Goal: Task Accomplishment & Management: Use online tool/utility

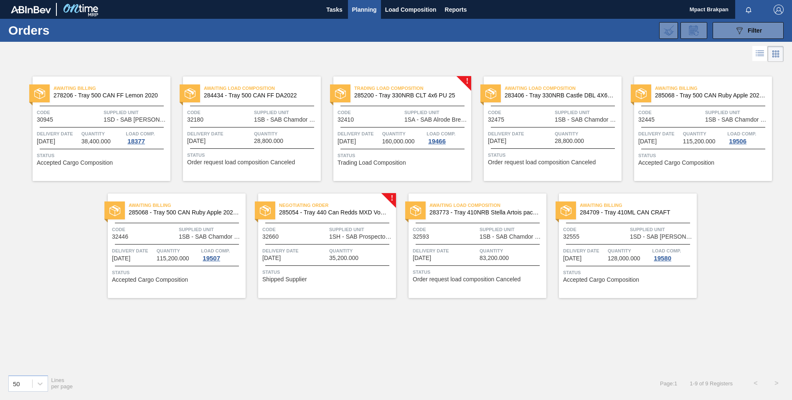
click at [322, 240] on div "Negotiating Order 285054 - Tray 440 Can Redds MXD Vodka & Guarana Code 32660 Su…" at bounding box center [327, 245] width 138 height 104
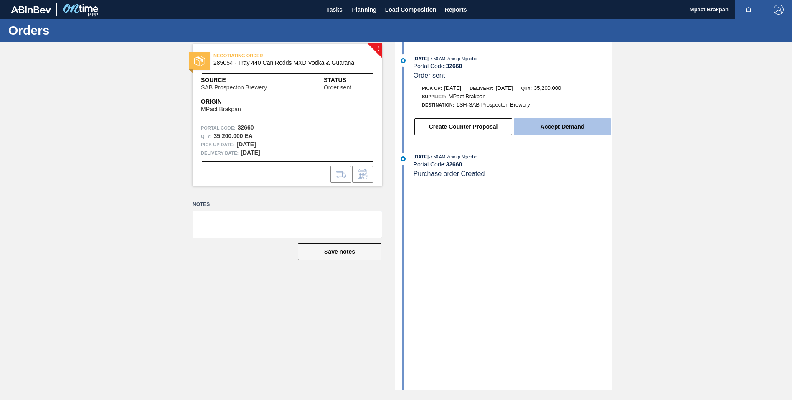
click at [540, 125] on button "Accept Demand" at bounding box center [562, 126] width 97 height 17
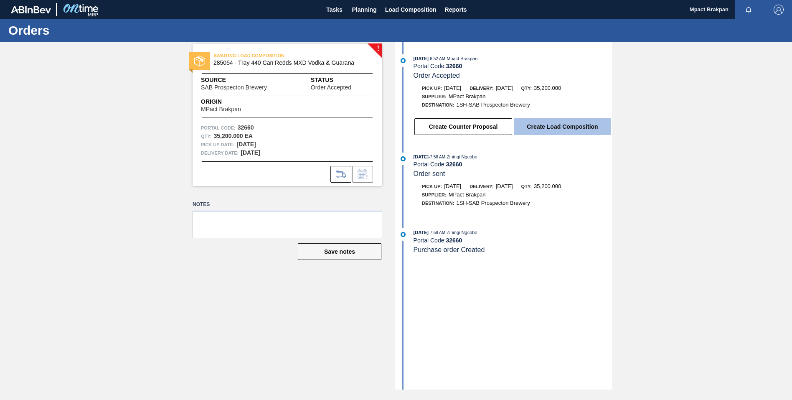
click at [565, 125] on button "Create Load Composition" at bounding box center [562, 126] width 97 height 17
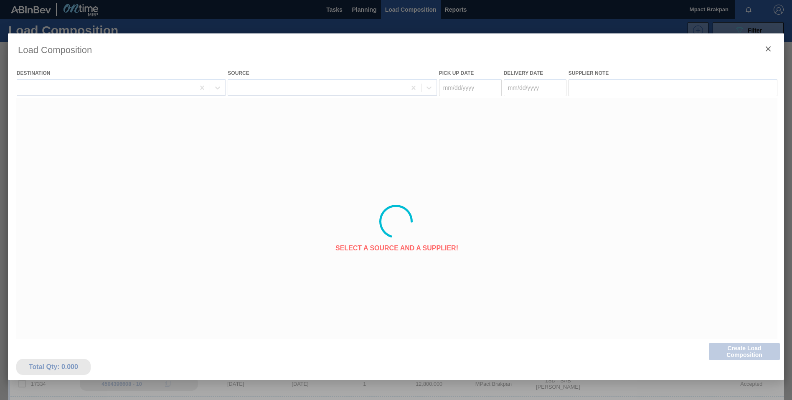
type Date "[DATE]"
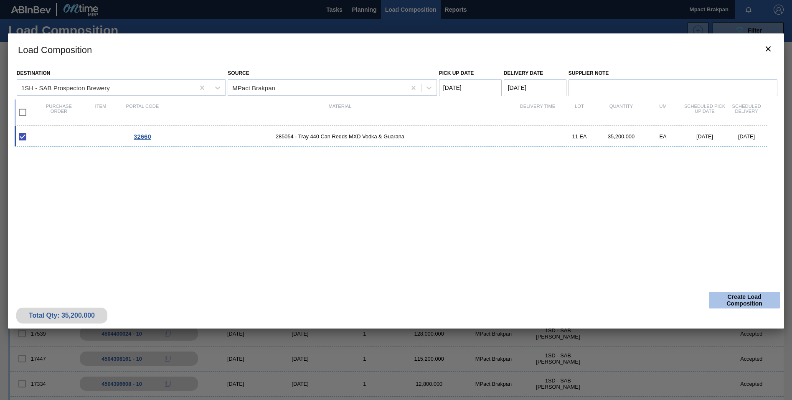
click at [749, 303] on button "Create Load Composition" at bounding box center [744, 300] width 71 height 17
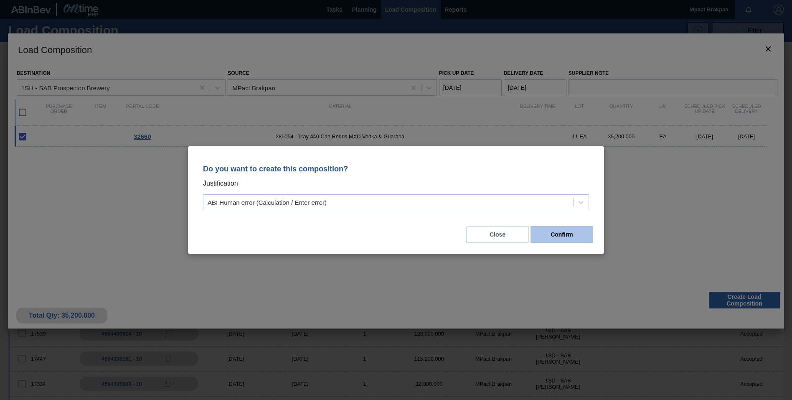
click at [552, 231] on button "Confirm" at bounding box center [561, 234] width 63 height 17
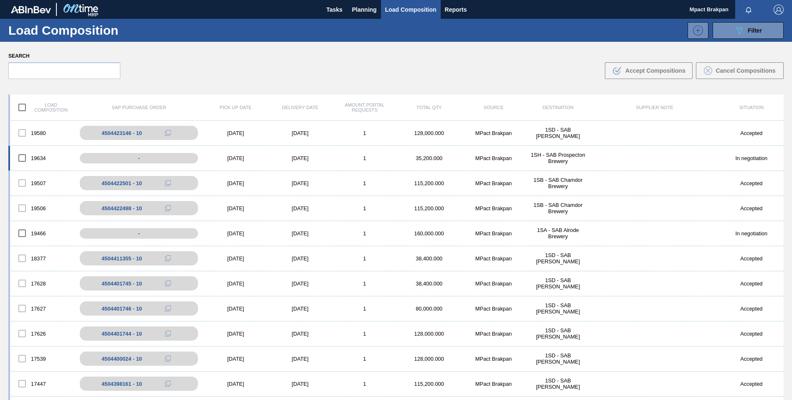
click at [230, 155] on div "[DATE]" at bounding box center [235, 158] width 64 height 6
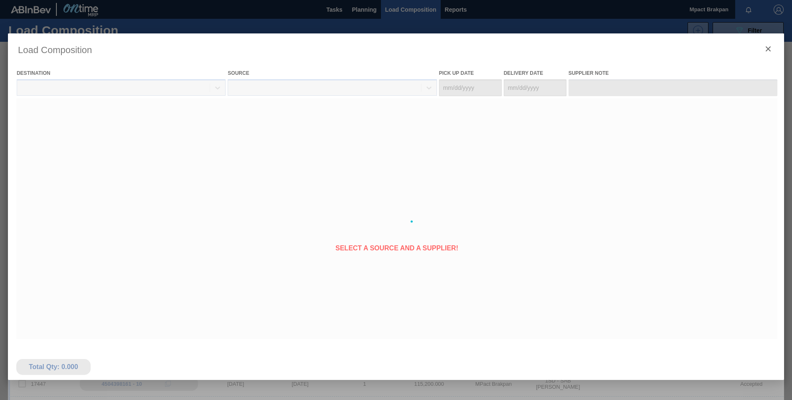
type Date "[DATE]"
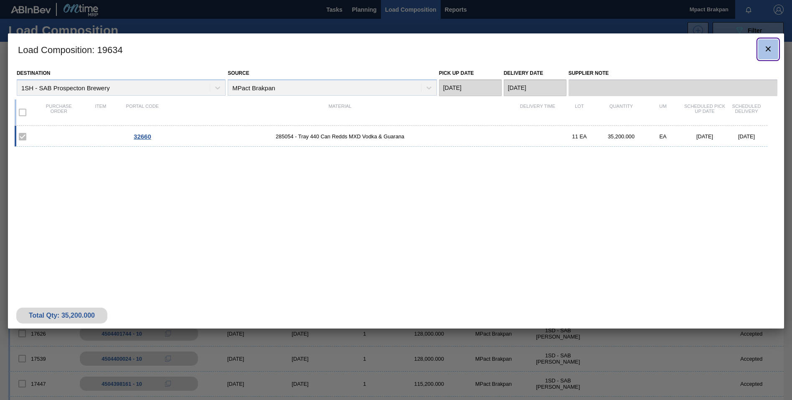
click at [764, 46] on icon "botão de ícone" at bounding box center [768, 49] width 10 height 10
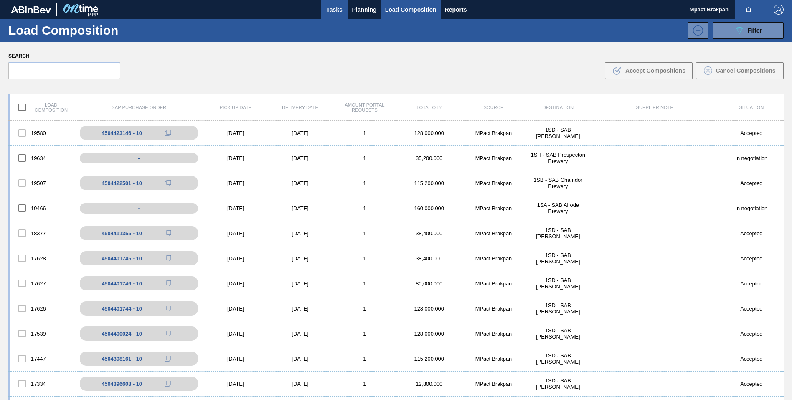
click at [329, 7] on span "Tasks" at bounding box center [334, 10] width 18 height 10
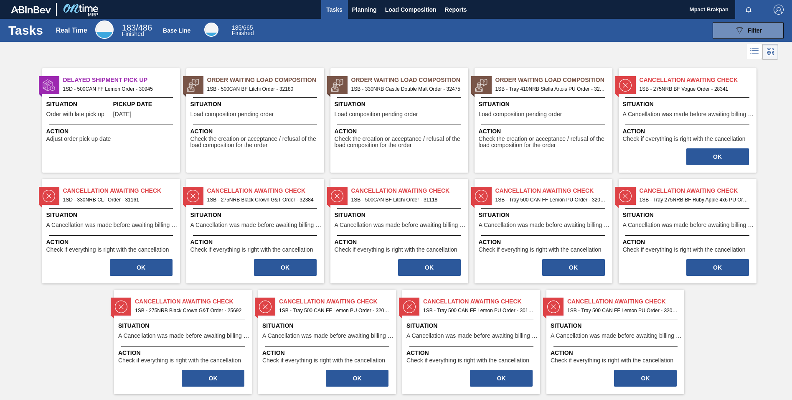
click at [417, 124] on div at bounding box center [399, 124] width 124 height 0
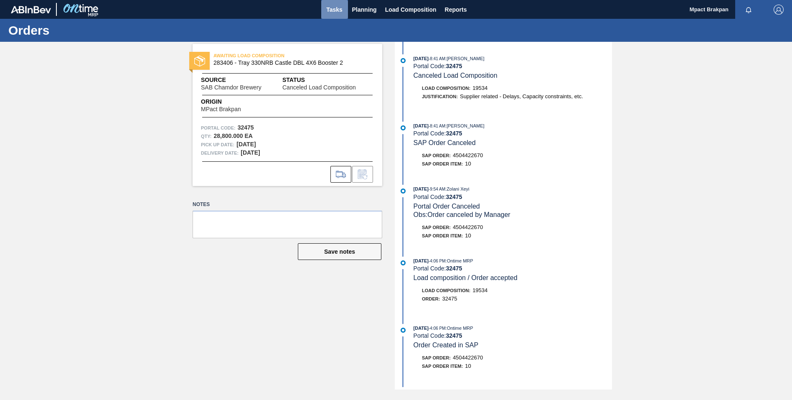
click at [329, 10] on span "Tasks" at bounding box center [334, 10] width 18 height 10
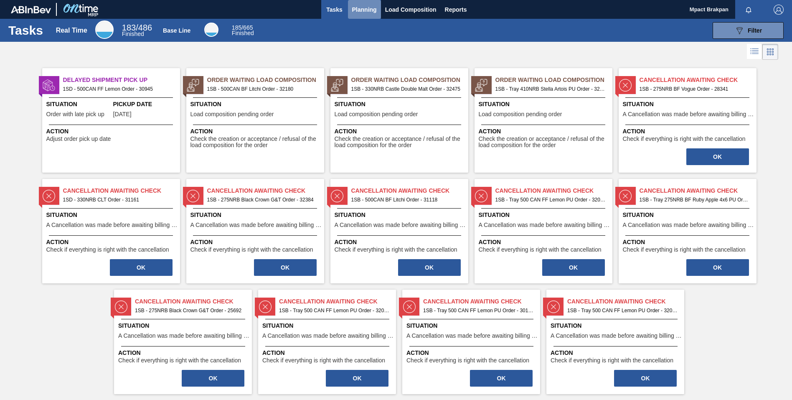
click at [365, 8] on span "Planning" at bounding box center [364, 10] width 25 height 10
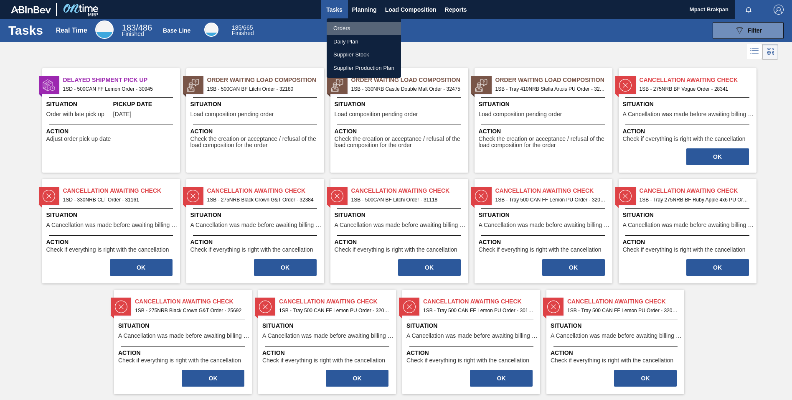
click at [347, 27] on li "Orders" at bounding box center [364, 28] width 74 height 13
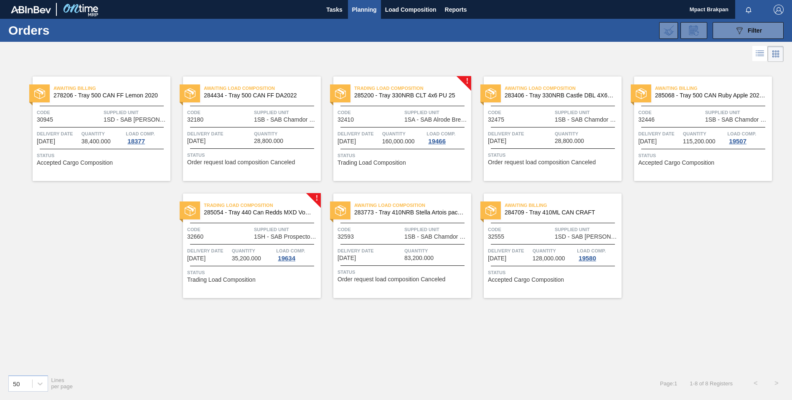
click at [421, 246] on span "Quantity" at bounding box center [436, 250] width 65 height 8
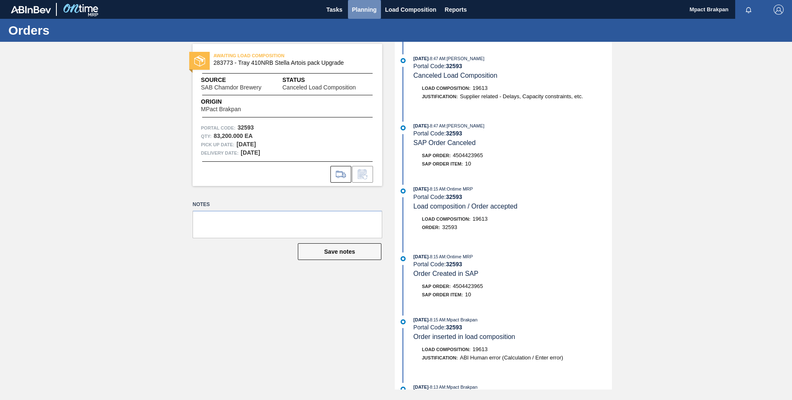
click at [355, 8] on span "Planning" at bounding box center [364, 10] width 25 height 10
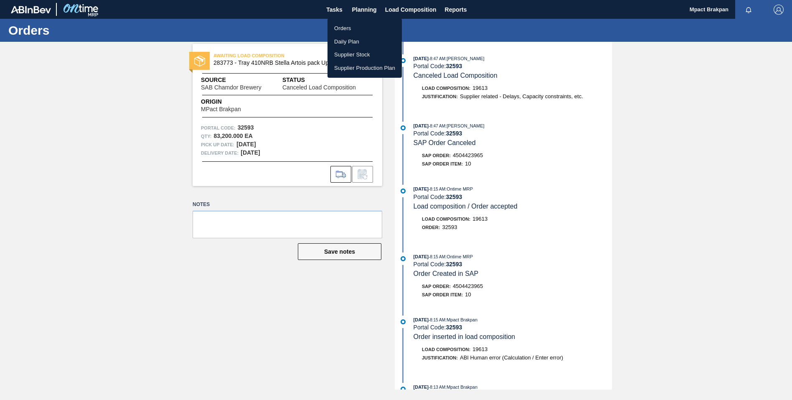
click at [345, 28] on li "Orders" at bounding box center [364, 28] width 74 height 13
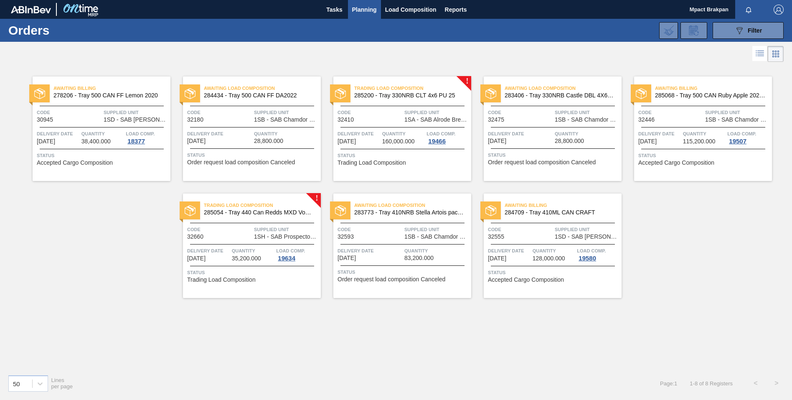
click at [247, 252] on span "Quantity" at bounding box center [253, 250] width 43 height 8
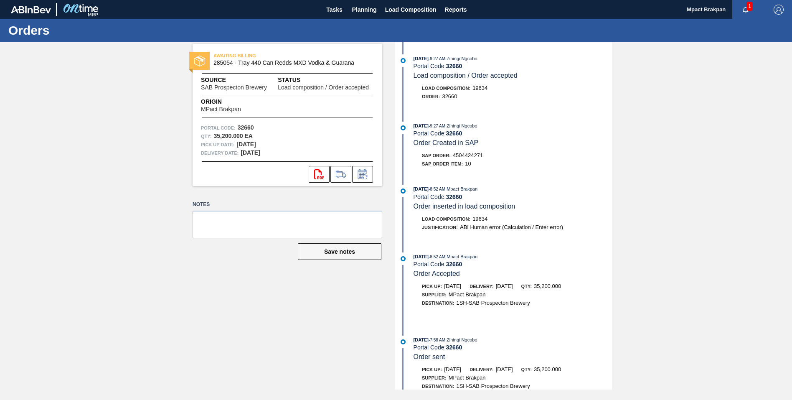
click at [748, 4] on span "1" at bounding box center [749, 6] width 6 height 9
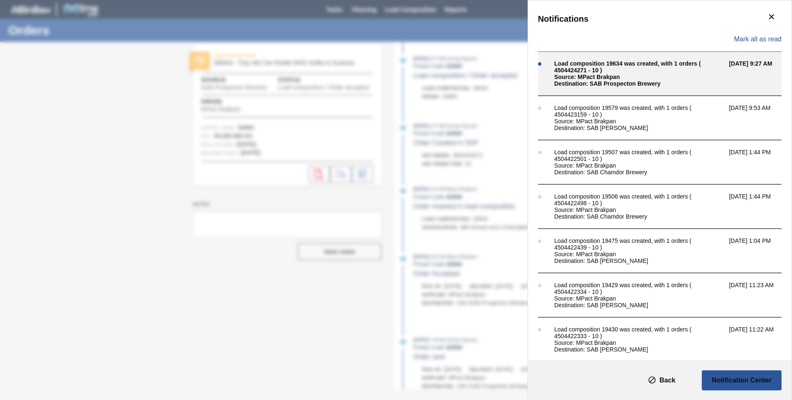
click at [590, 73] on div "Load composition 19634 was created, with 1 orders ( 4504424271 - 10 )" at bounding box center [639, 66] width 170 height 13
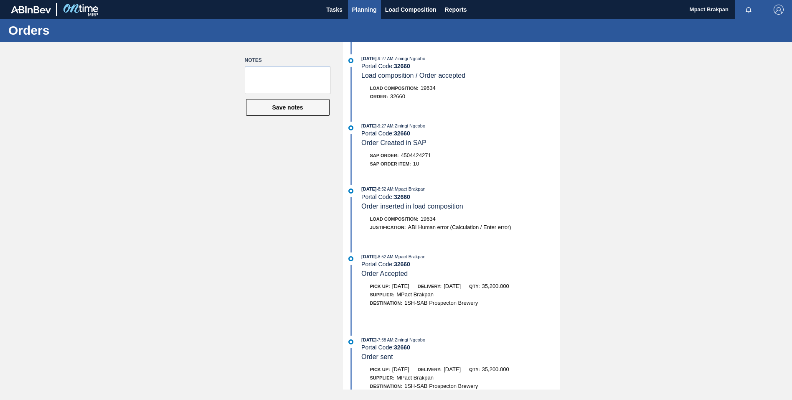
click at [360, 7] on span "Planning" at bounding box center [364, 10] width 25 height 10
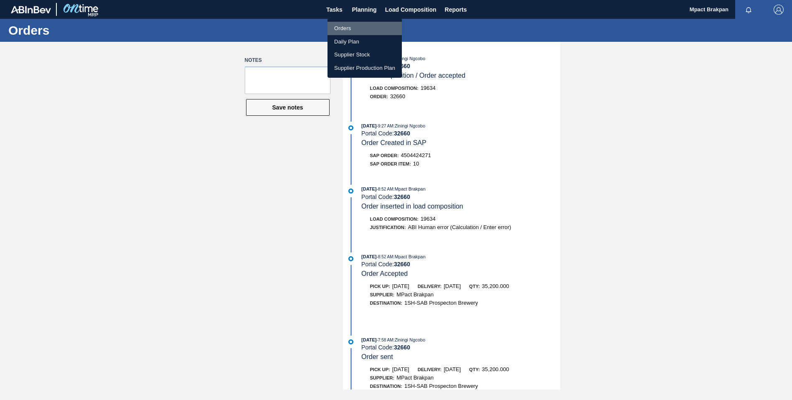
click at [344, 29] on li "Orders" at bounding box center [364, 28] width 74 height 13
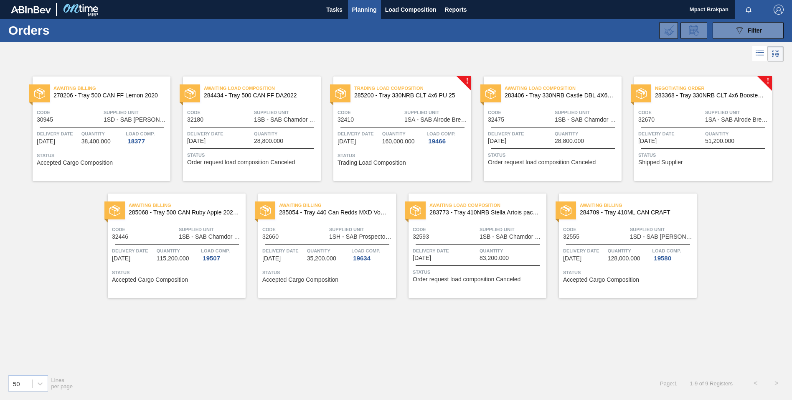
click at [342, 265] on div "Awaiting Billing 285054 - Tray 440 Can Redds MXD Vodka & Guarana Code 32660 Sup…" at bounding box center [327, 245] width 138 height 104
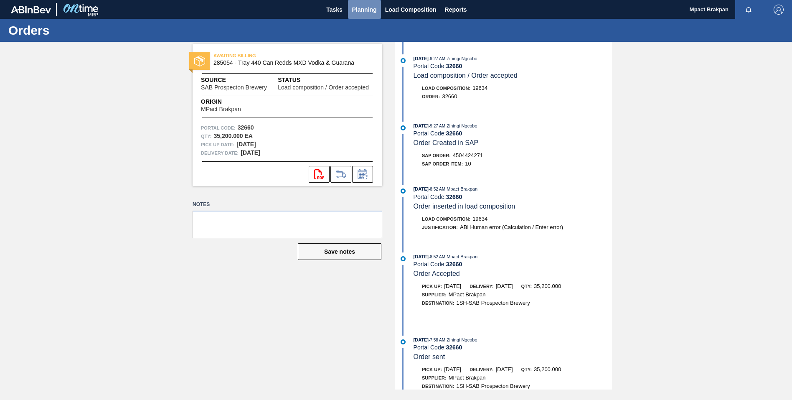
click at [362, 9] on span "Planning" at bounding box center [364, 10] width 25 height 10
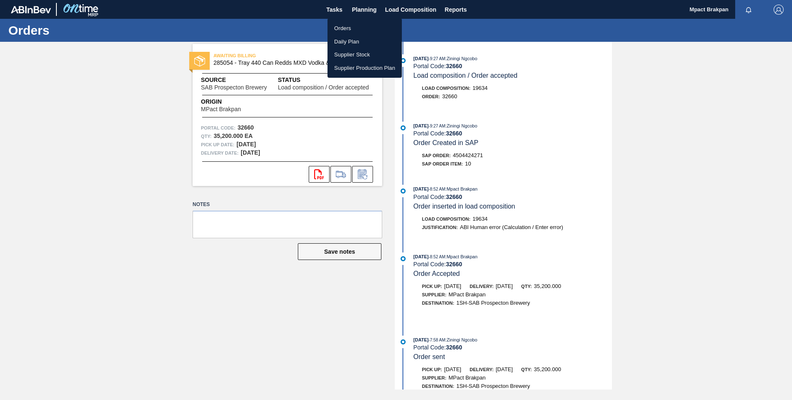
click at [339, 26] on li "Orders" at bounding box center [364, 28] width 74 height 13
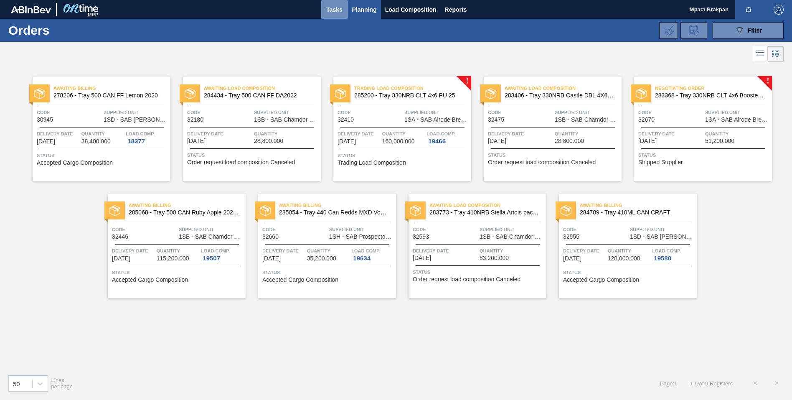
click at [327, 7] on span "Tasks" at bounding box center [334, 10] width 18 height 10
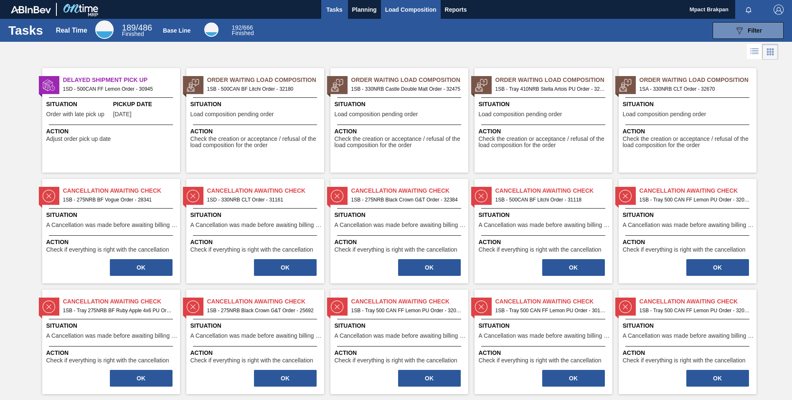
click at [403, 8] on span "Load Composition" at bounding box center [410, 10] width 51 height 10
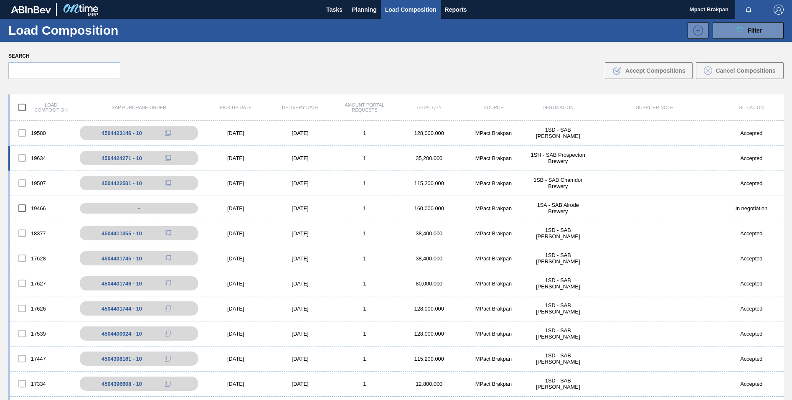
click at [241, 154] on div "19634 4504424271 - 10 10/10/2025 10/11/2025 1 35,200.000 MPact Brakpan 1SH - SA…" at bounding box center [395, 158] width 775 height 25
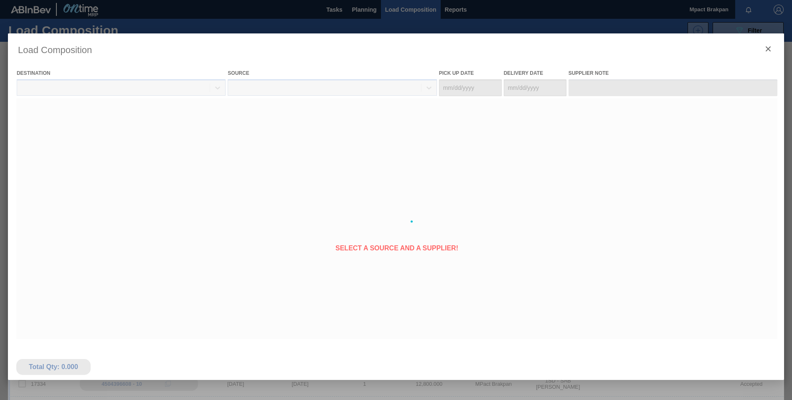
type Date "[DATE]"
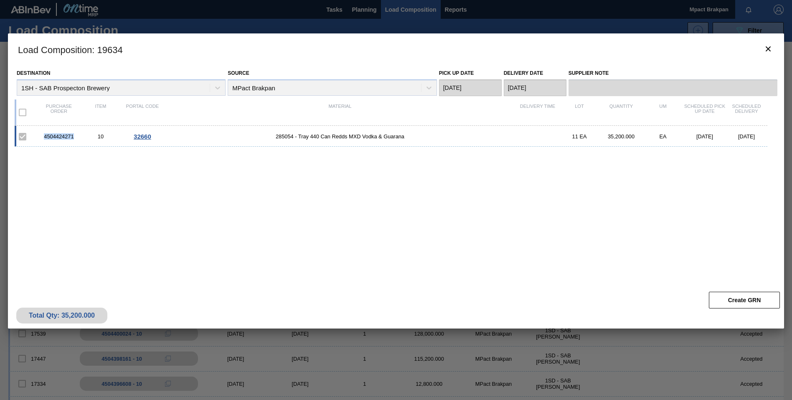
drag, startPoint x: 76, startPoint y: 137, endPoint x: 44, endPoint y: 137, distance: 31.8
click at [44, 137] on div "4504424271" at bounding box center [59, 136] width 42 height 6
copy div "4504424271"
click at [85, 144] on div "4504424271 10 32660 285054 - Tray 440 Can Redds MXD Vodka & Guarana 11 EA 35,20…" at bounding box center [391, 136] width 753 height 21
click at [311, 215] on div "4504424271 10 32660 285054 - Tray 440 Can Redds MXD Vodka & Guarana 11 EA 35,20…" at bounding box center [394, 202] width 759 height 152
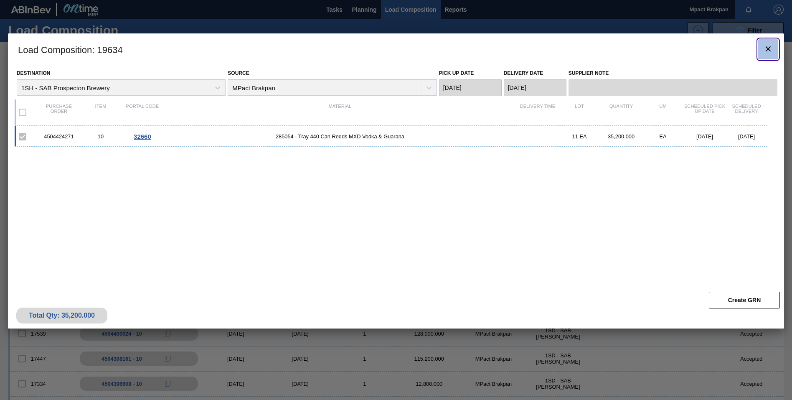
click at [770, 46] on icon "botão de ícone" at bounding box center [768, 49] width 10 height 10
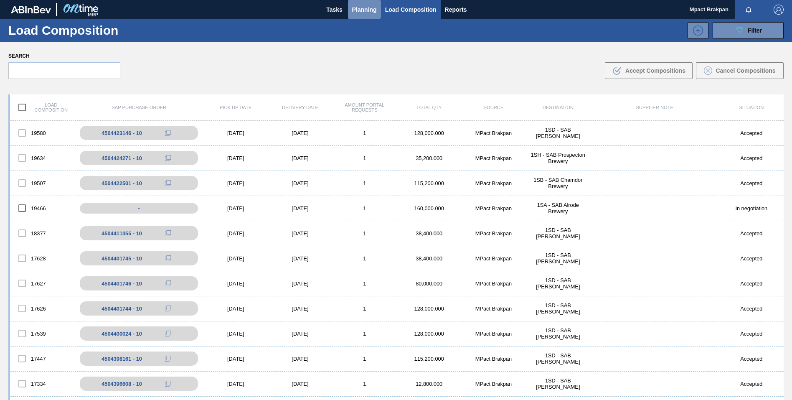
click at [367, 8] on span "Planning" at bounding box center [364, 10] width 25 height 10
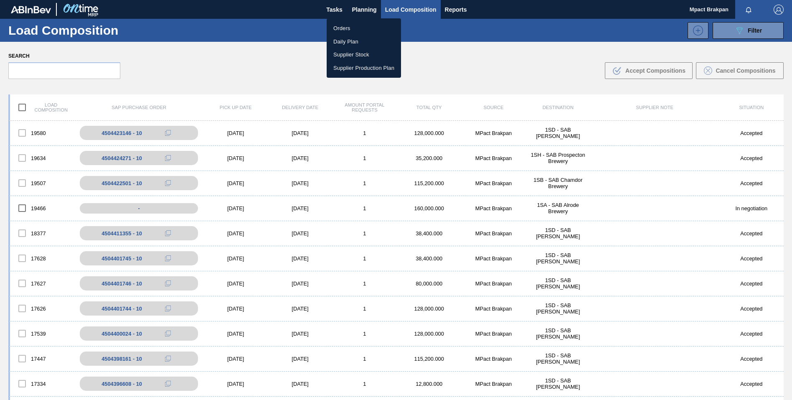
click at [344, 25] on li "Orders" at bounding box center [364, 28] width 74 height 13
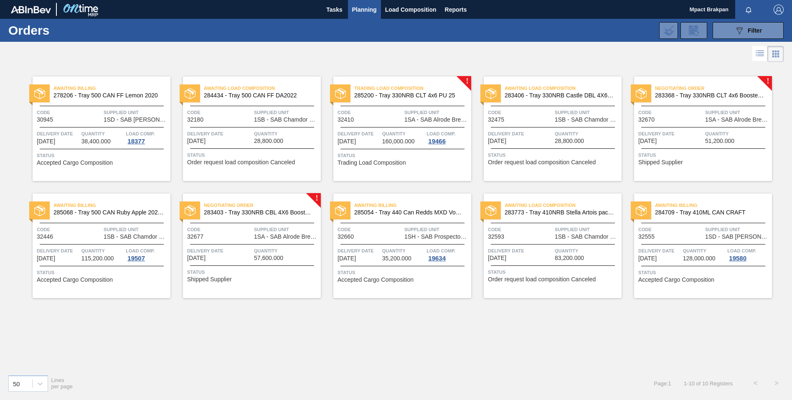
click at [678, 130] on span "Delivery Date" at bounding box center [670, 133] width 65 height 8
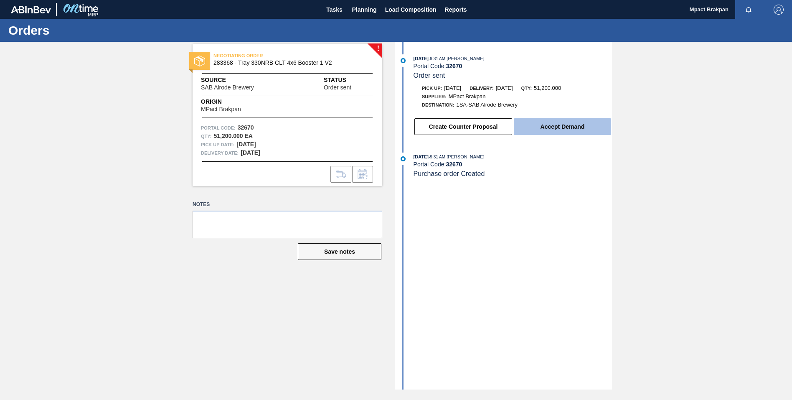
click at [568, 129] on button "Accept Demand" at bounding box center [562, 126] width 97 height 17
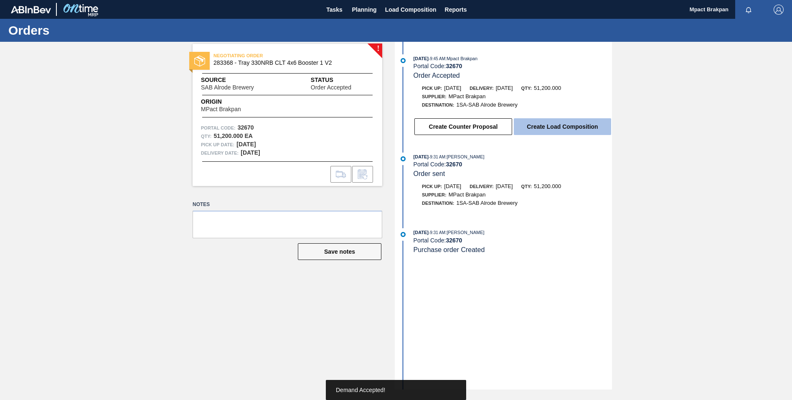
click at [562, 124] on button "Create Load Composition" at bounding box center [562, 126] width 97 height 17
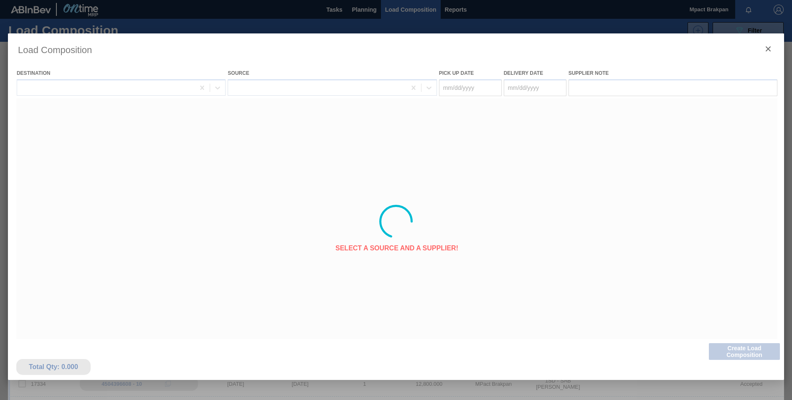
type Date "[DATE]"
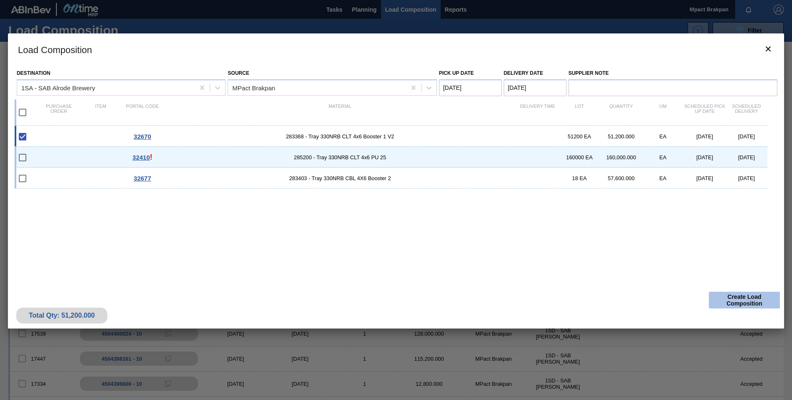
click at [737, 300] on button "Create Load Composition" at bounding box center [744, 300] width 71 height 17
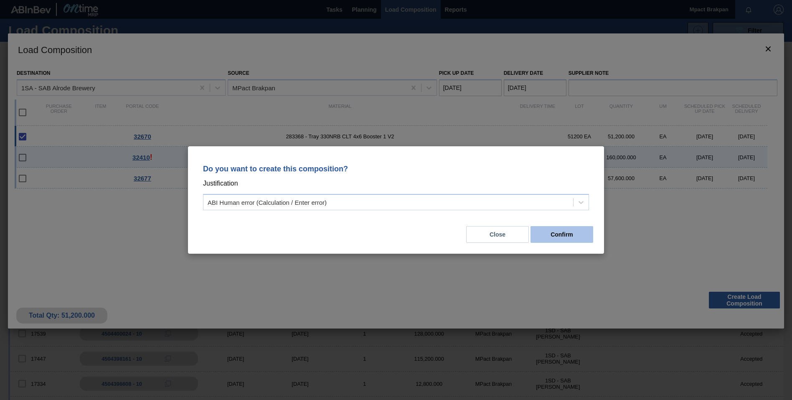
click at [569, 237] on button "Confirm" at bounding box center [561, 234] width 63 height 17
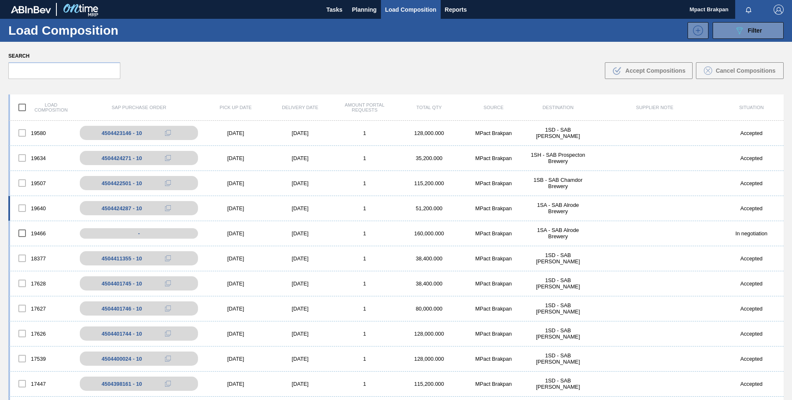
click at [241, 205] on div "[DATE]" at bounding box center [235, 208] width 64 height 6
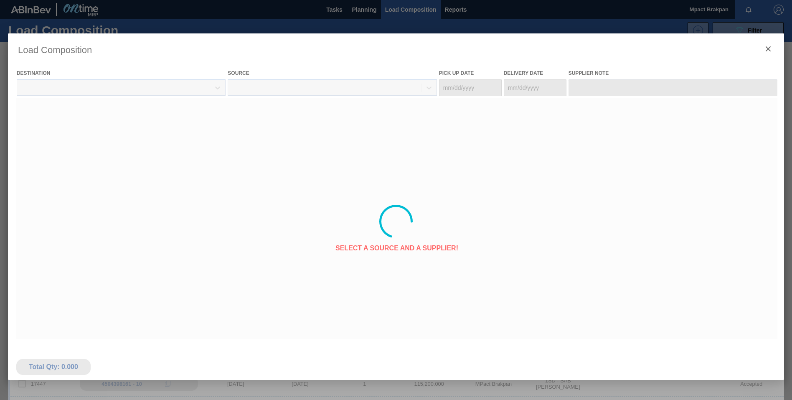
type Date "[DATE]"
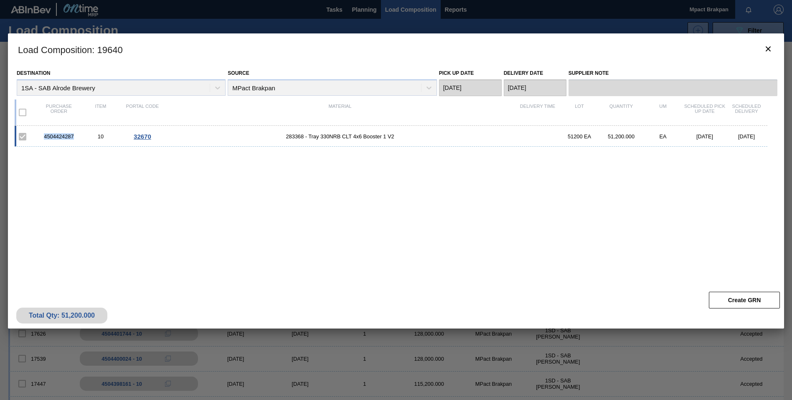
drag, startPoint x: 74, startPoint y: 136, endPoint x: 43, endPoint y: 136, distance: 31.7
click at [43, 136] on div "4504424287" at bounding box center [59, 136] width 42 height 6
drag, startPoint x: 42, startPoint y: 136, endPoint x: 57, endPoint y: 137, distance: 14.6
copy div "4504424287"
click at [767, 47] on icon "botão de ícone" at bounding box center [768, 49] width 10 height 10
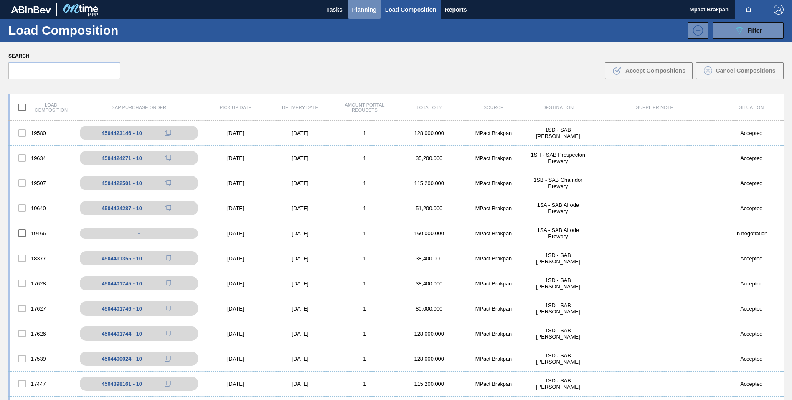
click at [368, 10] on span "Planning" at bounding box center [364, 10] width 25 height 10
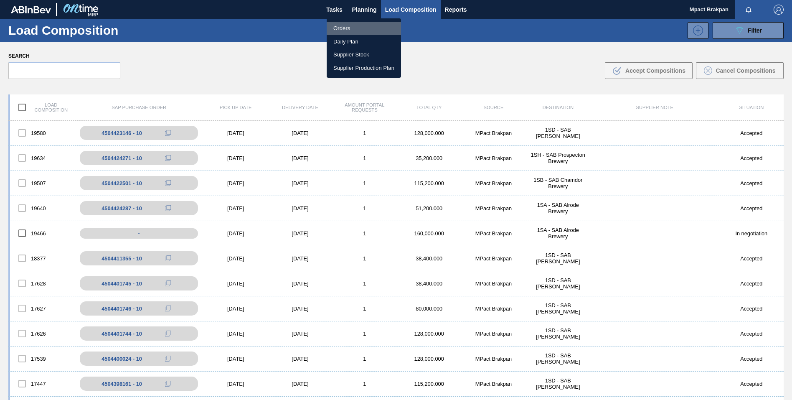
click at [340, 28] on li "Orders" at bounding box center [364, 28] width 74 height 13
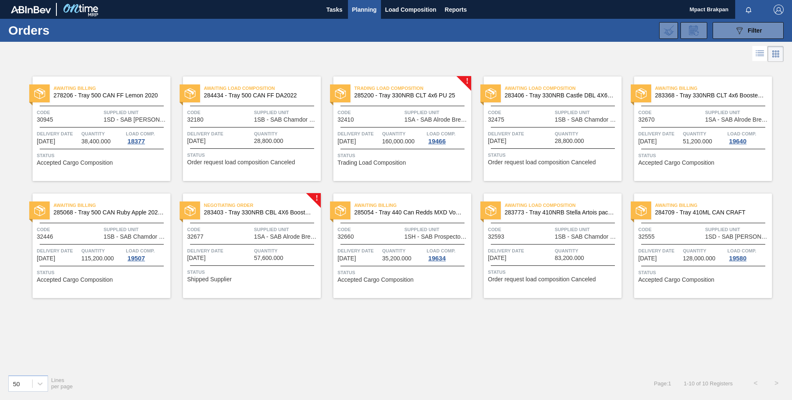
click at [279, 226] on span "Supplied Unit" at bounding box center [286, 229] width 65 height 8
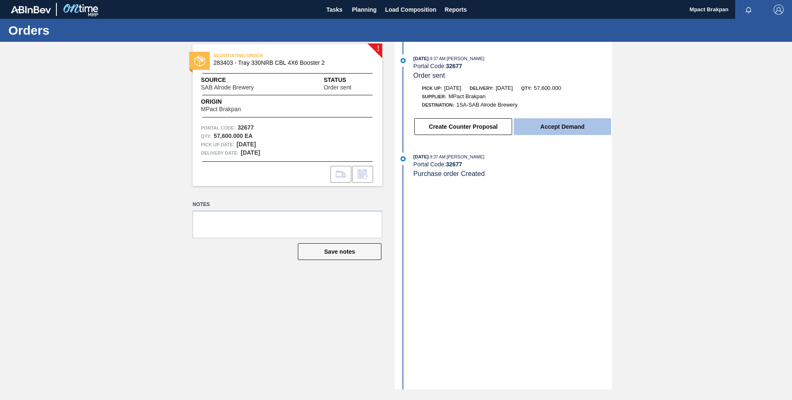
click at [553, 127] on button "Accept Demand" at bounding box center [562, 126] width 97 height 17
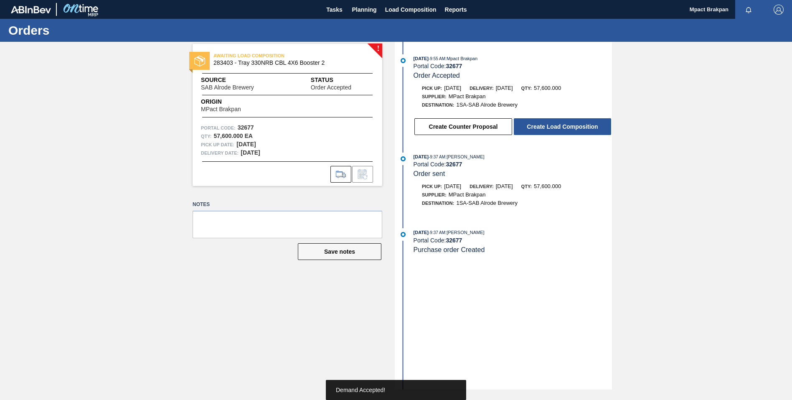
click at [553, 127] on button "Create Load Composition" at bounding box center [562, 126] width 97 height 17
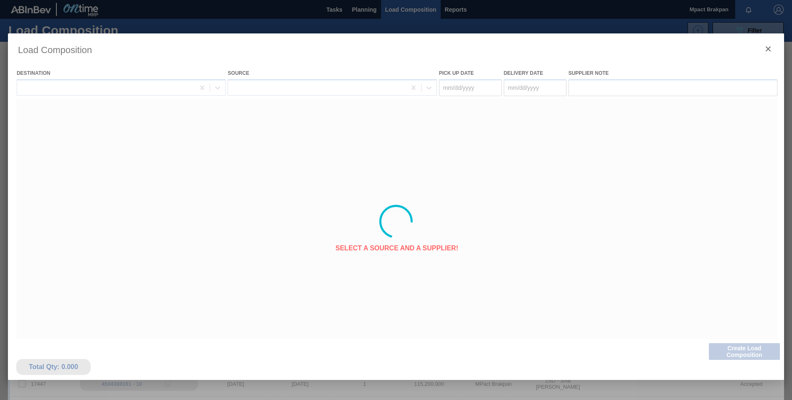
type Date "[DATE]"
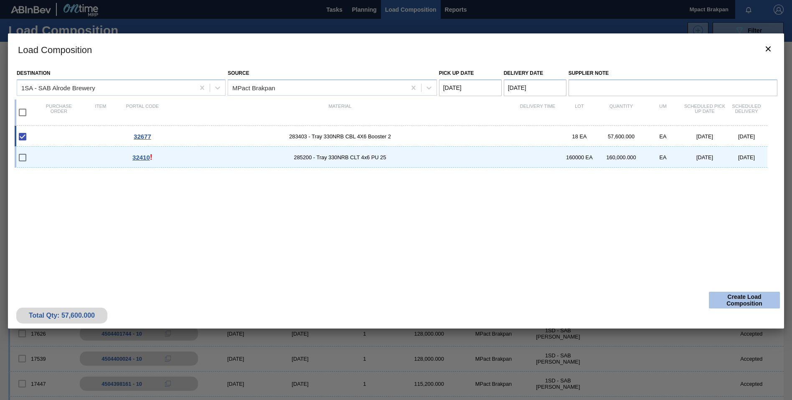
click at [746, 297] on button "Create Load Composition" at bounding box center [744, 300] width 71 height 17
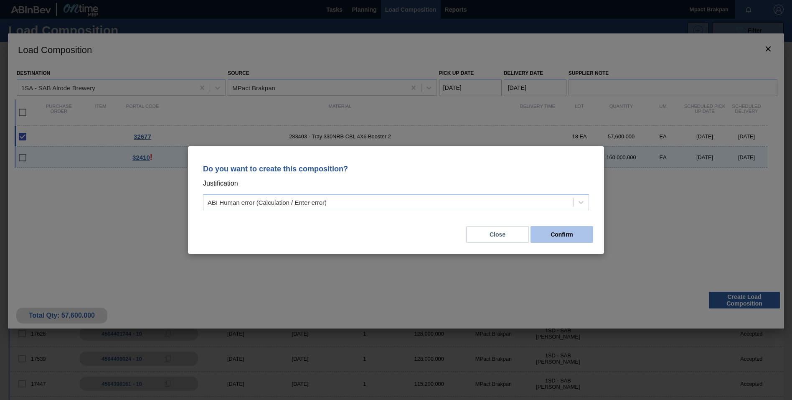
click at [568, 233] on button "Confirm" at bounding box center [561, 234] width 63 height 17
